Goal: Check status: Check status

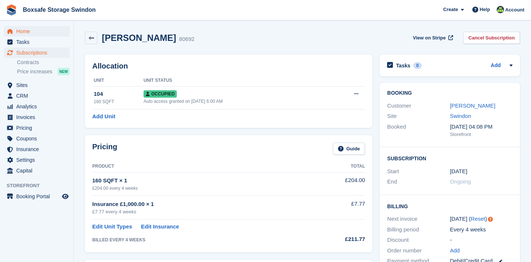
click at [24, 32] on span "Home" at bounding box center [38, 31] width 44 height 10
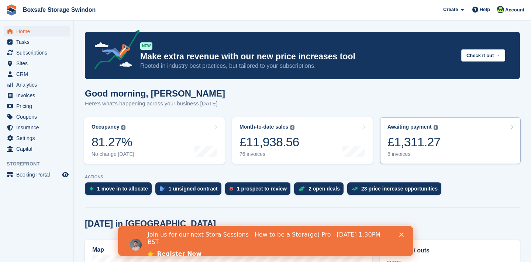
click at [409, 135] on div "Awaiting payment The total outstanding balance on all open invoices. £1,311.27 …" at bounding box center [413, 141] width 53 height 34
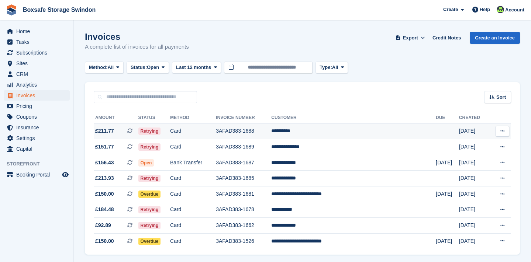
click at [255, 132] on td "3AFAD383-1688" at bounding box center [243, 132] width 55 height 16
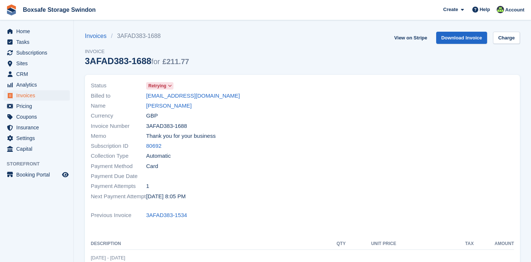
click at [172, 85] on icon at bounding box center [170, 86] width 4 height 4
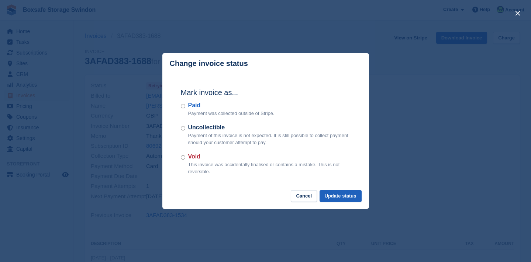
click at [330, 195] on button "Update status" at bounding box center [340, 196] width 42 height 12
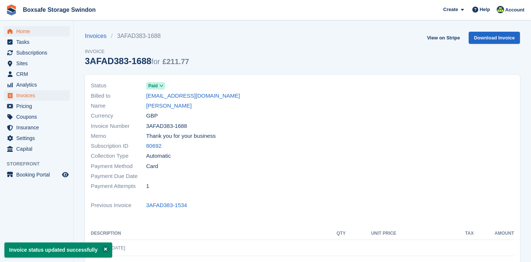
click at [29, 31] on span "Home" at bounding box center [38, 31] width 44 height 10
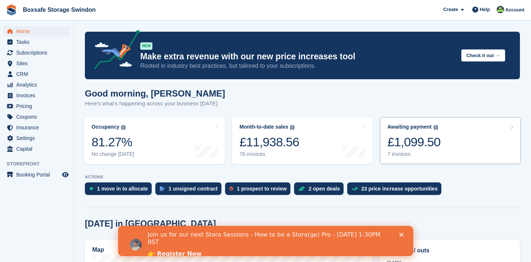
click at [410, 140] on div "£1,099.50" at bounding box center [413, 142] width 53 height 15
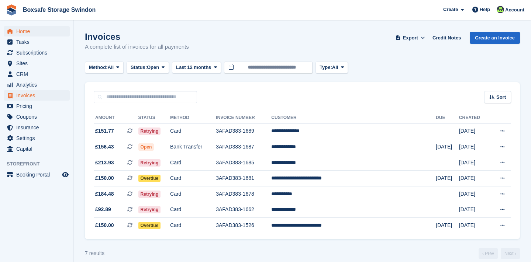
click at [30, 28] on span "Home" at bounding box center [38, 31] width 44 height 10
